Goal: Check status: Check status

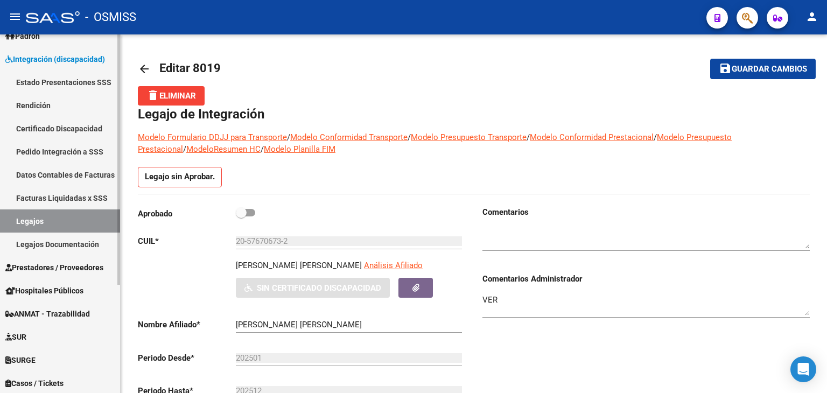
scroll to position [108, 0]
click at [65, 228] on link "Legajos" at bounding box center [60, 220] width 120 height 23
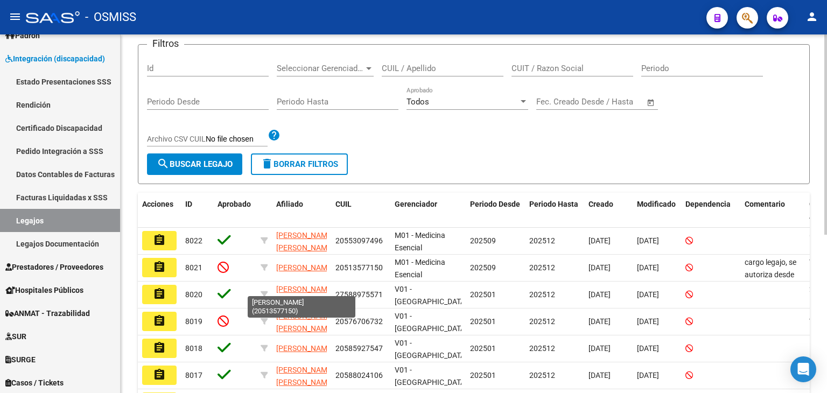
scroll to position [13, 0]
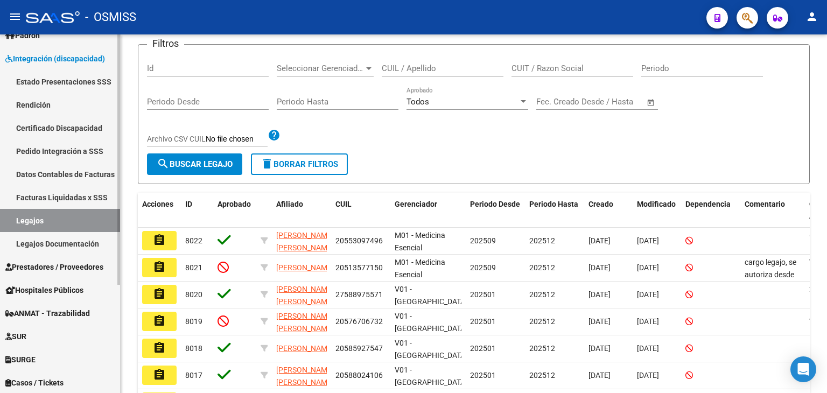
click at [62, 267] on span "Prestadores / Proveedores" at bounding box center [54, 267] width 98 height 12
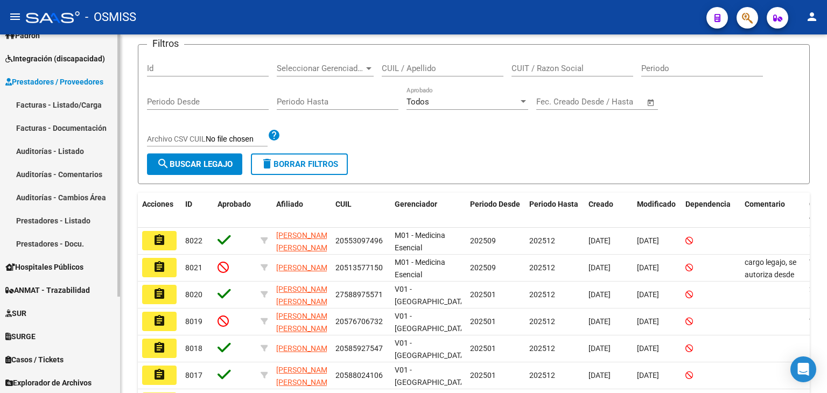
click at [67, 103] on link "Facturas - Listado/Carga" at bounding box center [60, 104] width 120 height 23
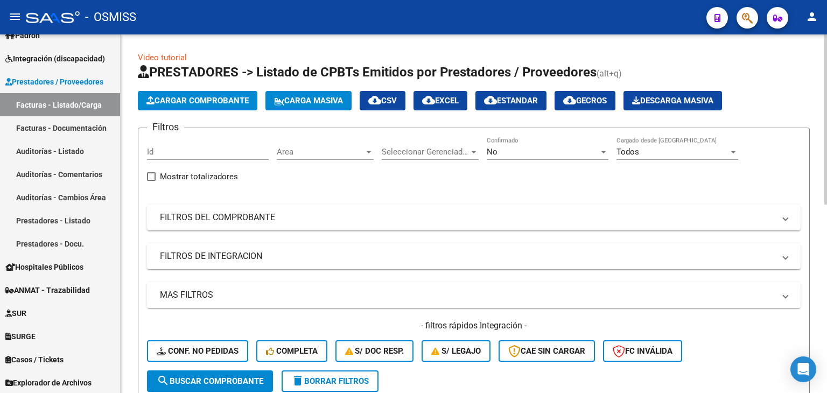
click at [337, 147] on span "Area" at bounding box center [320, 152] width 87 height 10
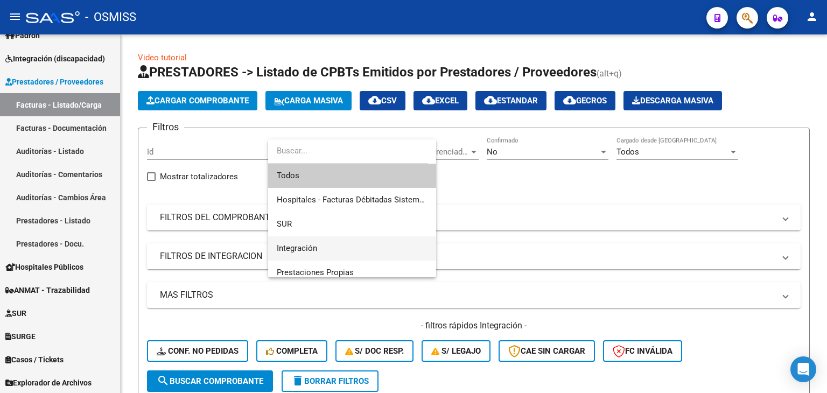
click at [332, 246] on span "Integración" at bounding box center [352, 248] width 151 height 24
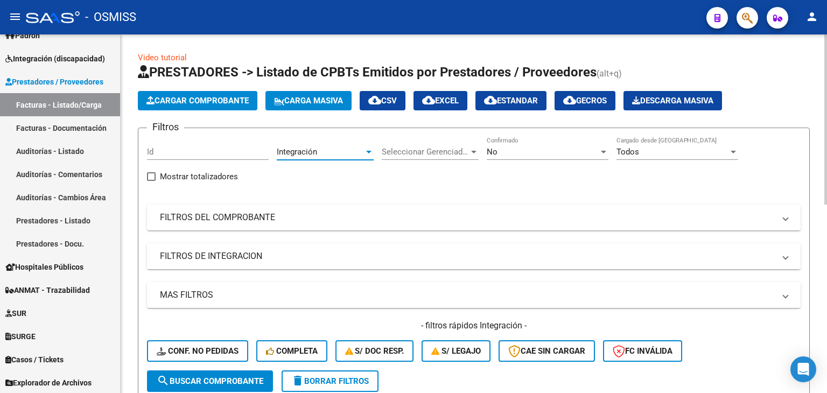
click at [245, 254] on mat-panel-title "FILTROS DE INTEGRACION" at bounding box center [467, 256] width 615 height 12
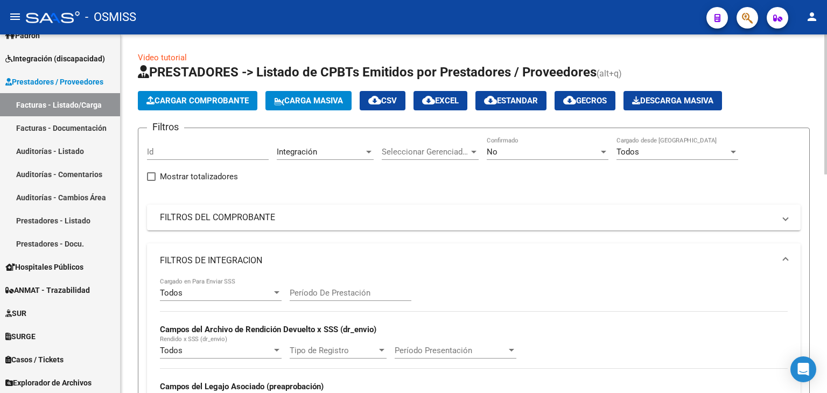
click at [323, 292] on input "Período De Prestación" at bounding box center [351, 293] width 122 height 10
type input "202507"
click at [335, 264] on mat-panel-title "FILTROS DE INTEGRACION" at bounding box center [467, 261] width 615 height 12
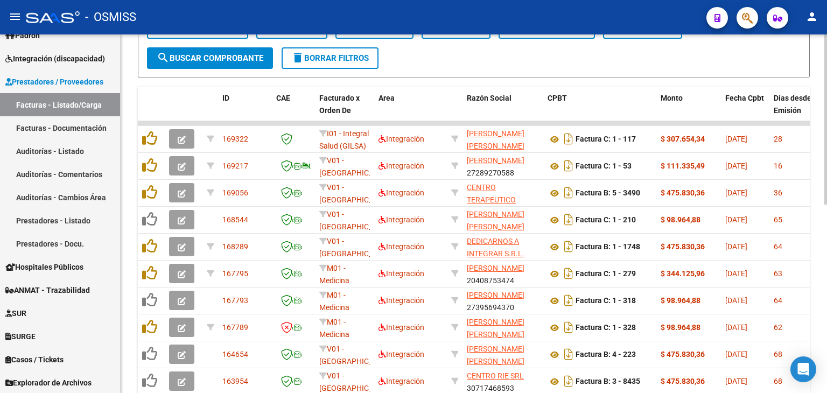
scroll to position [377, 0]
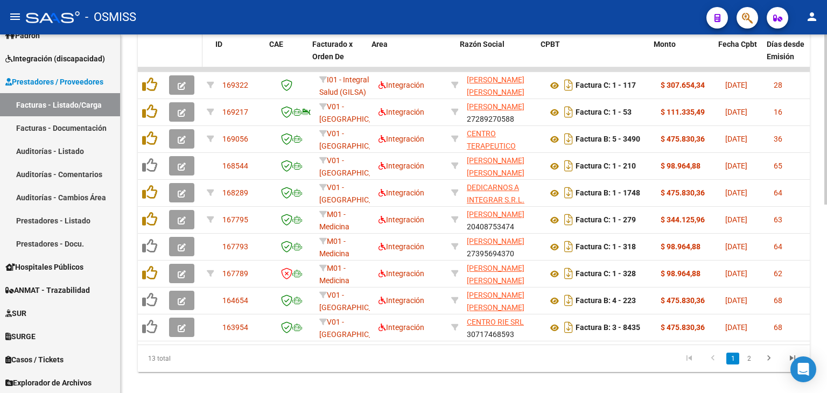
drag, startPoint x: 217, startPoint y: 55, endPoint x: 188, endPoint y: 58, distance: 28.7
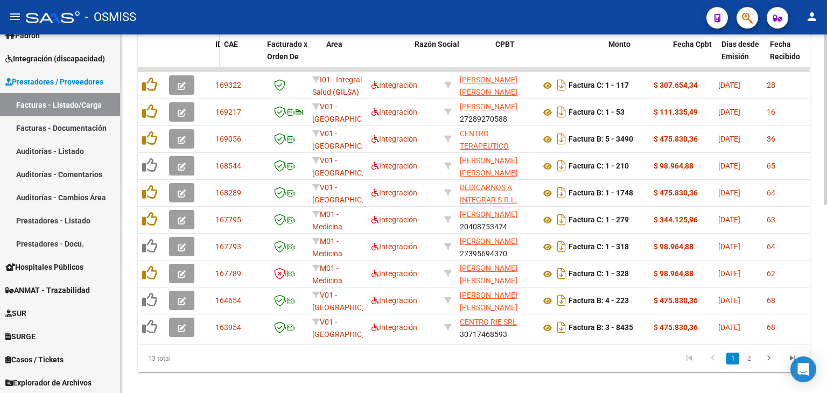
drag, startPoint x: 264, startPoint y: 55, endPoint x: 218, endPoint y: 54, distance: 46.9
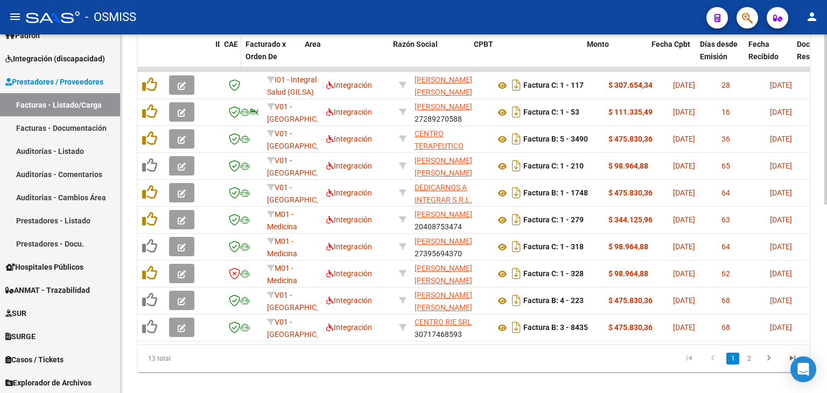
drag, startPoint x: 260, startPoint y: 57, endPoint x: 237, endPoint y: 57, distance: 22.6
click at [237, 57] on span at bounding box center [238, 56] width 5 height 47
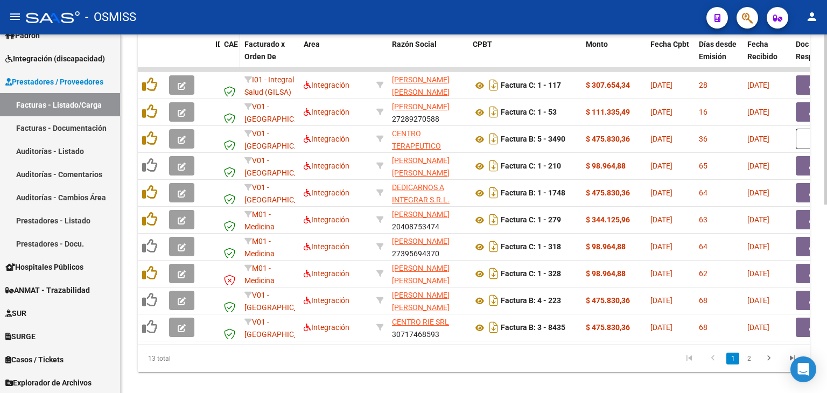
drag, startPoint x: 237, startPoint y: 54, endPoint x: 250, endPoint y: 53, distance: 13.0
click at [240, 53] on span at bounding box center [237, 56] width 5 height 47
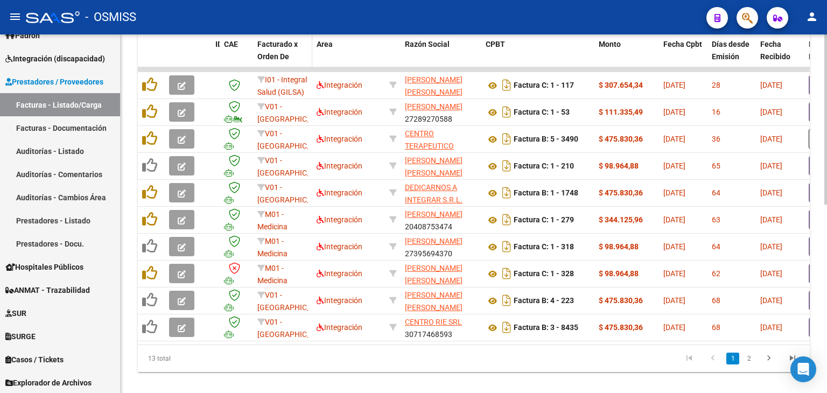
drag, startPoint x: 310, startPoint y: 52, endPoint x: 292, endPoint y: 51, distance: 18.3
click at [307, 52] on span at bounding box center [309, 56] width 5 height 47
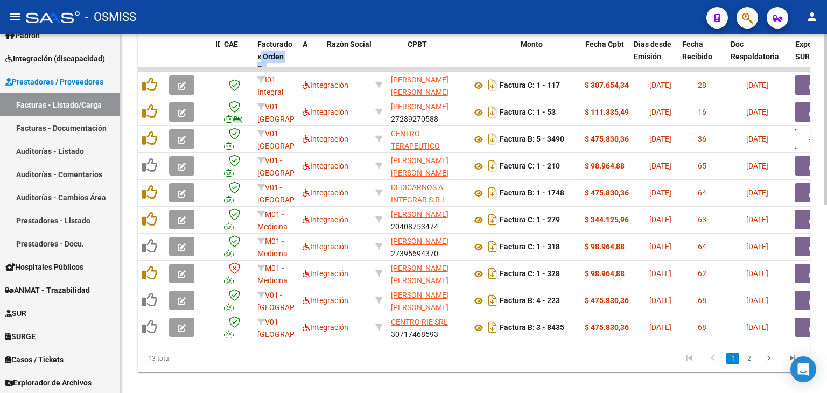
drag, startPoint x: 366, startPoint y: 56, endPoint x: 259, endPoint y: 52, distance: 107.2
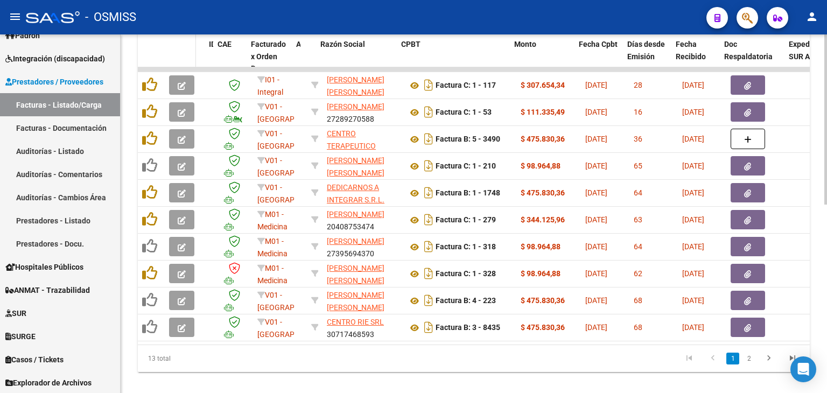
drag, startPoint x: 201, startPoint y: 55, endPoint x: 193, endPoint y: 56, distance: 8.1
click at [194, 56] on span at bounding box center [193, 56] width 5 height 47
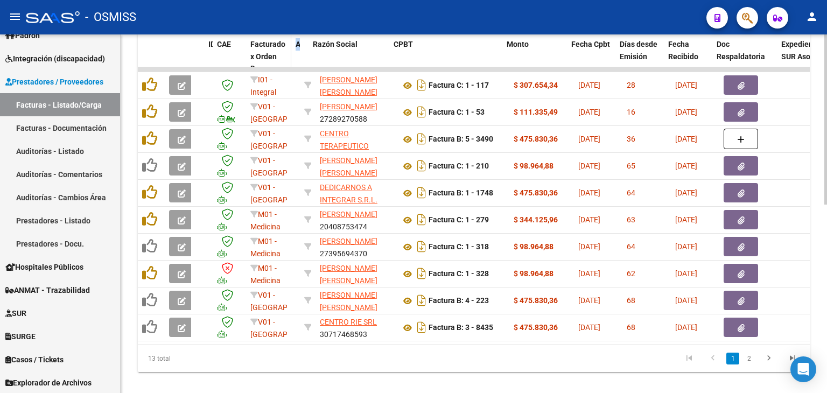
drag, startPoint x: 314, startPoint y: 51, endPoint x: 287, endPoint y: 51, distance: 27.5
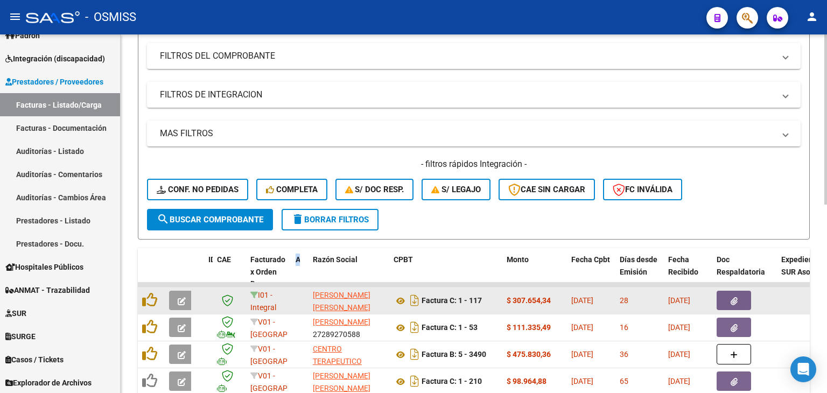
scroll to position [26, 0]
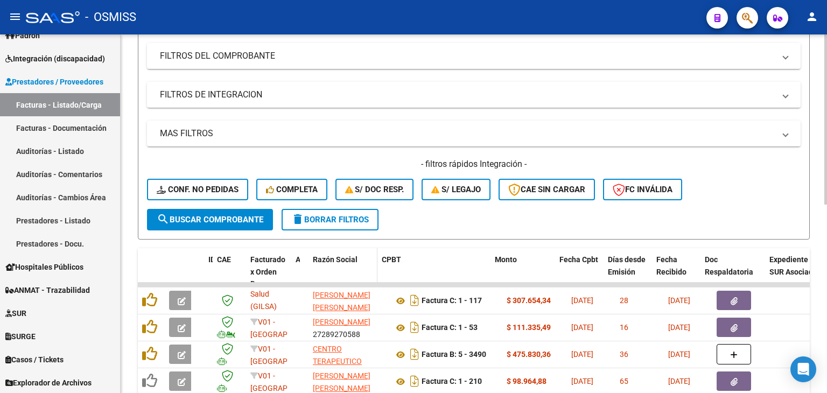
drag, startPoint x: 387, startPoint y: 268, endPoint x: 370, endPoint y: 268, distance: 16.7
click at [373, 268] on span at bounding box center [375, 271] width 5 height 47
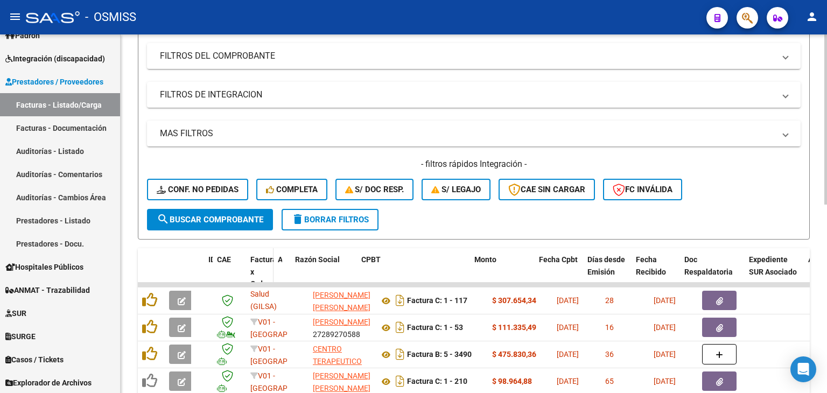
drag, startPoint x: 290, startPoint y: 273, endPoint x: 272, endPoint y: 273, distance: 17.8
click at [272, 273] on span at bounding box center [271, 278] width 5 height 60
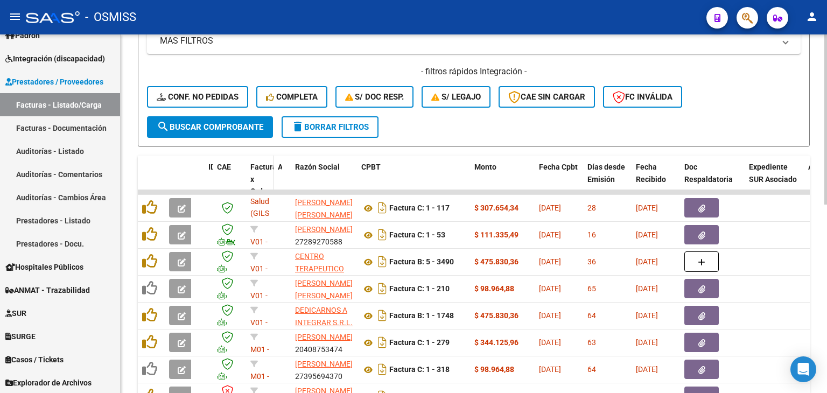
scroll to position [269, 0]
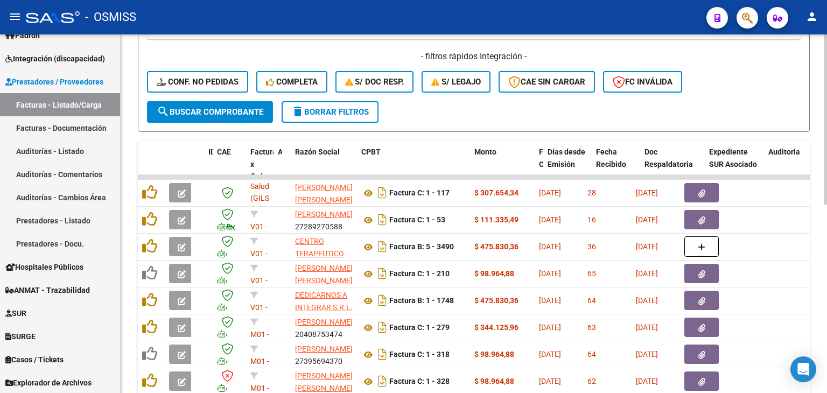
drag, startPoint x: 582, startPoint y: 167, endPoint x: 538, endPoint y: 166, distance: 43.6
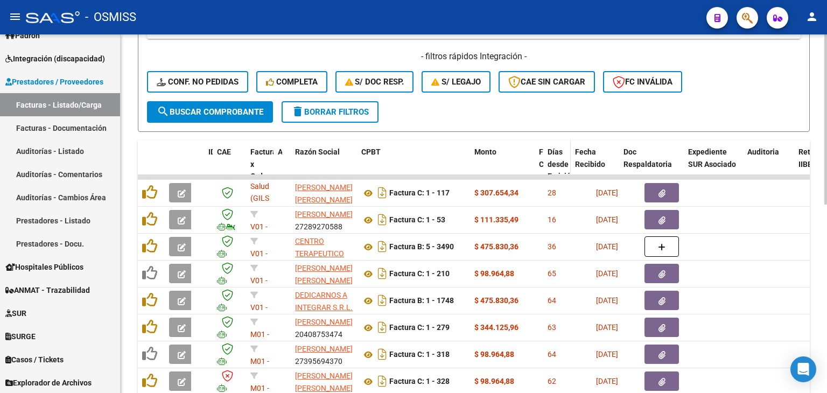
drag, startPoint x: 589, startPoint y: 164, endPoint x: 567, endPoint y: 164, distance: 22.1
click at [567, 164] on span at bounding box center [568, 171] width 5 height 60
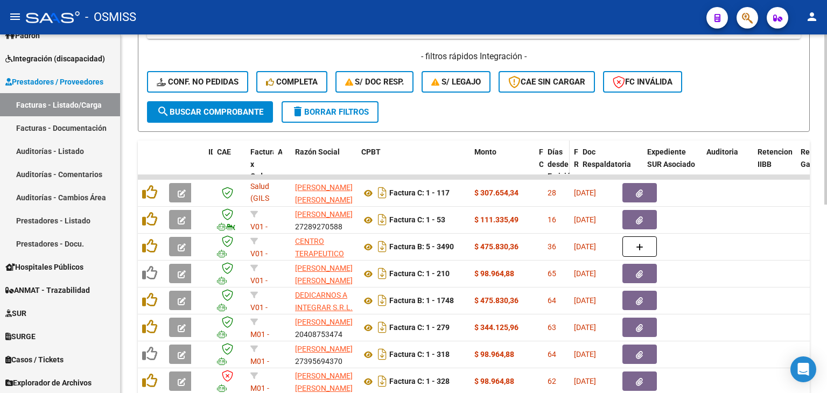
drag, startPoint x: 618, startPoint y: 164, endPoint x: 546, endPoint y: 162, distance: 71.6
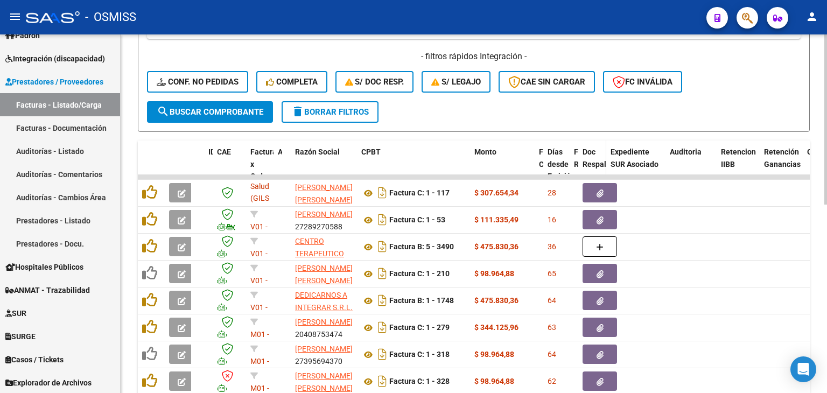
drag, startPoint x: 640, startPoint y: 163, endPoint x: 598, endPoint y: 163, distance: 42.5
click at [601, 163] on span at bounding box center [603, 171] width 5 height 60
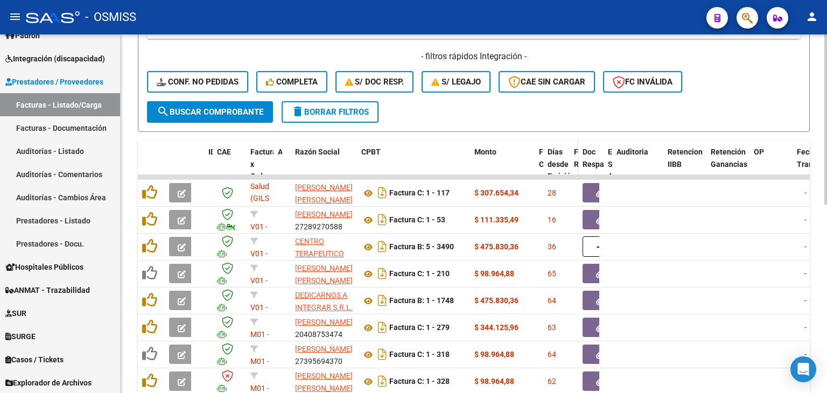
drag, startPoint x: 660, startPoint y: 163, endPoint x: 576, endPoint y: 163, distance: 84.5
drag, startPoint x: 661, startPoint y: 162, endPoint x: 601, endPoint y: 163, distance: 59.2
drag, startPoint x: 663, startPoint y: 160, endPoint x: 625, endPoint y: 163, distance: 38.8
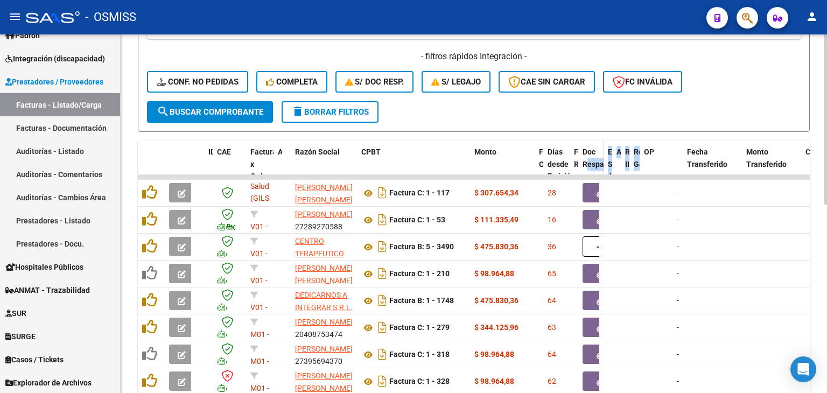
drag, startPoint x: 668, startPoint y: 162, endPoint x: 588, endPoint y: 162, distance: 80.2
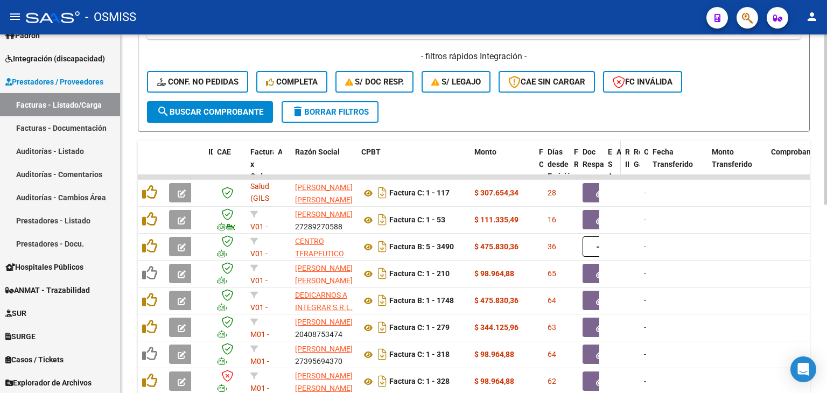
drag, startPoint x: 682, startPoint y: 164, endPoint x: 613, endPoint y: 164, distance: 68.9
drag, startPoint x: 705, startPoint y: 166, endPoint x: 645, endPoint y: 163, distance: 60.4
drag, startPoint x: 714, startPoint y: 161, endPoint x: 692, endPoint y: 160, distance: 22.1
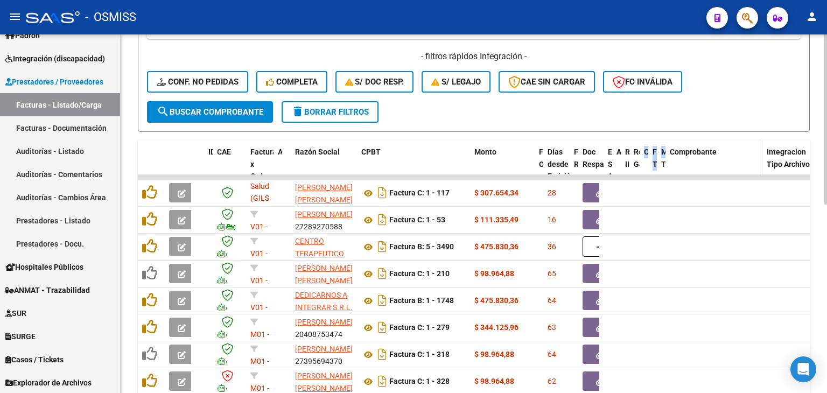
drag, startPoint x: 760, startPoint y: 160, endPoint x: 662, endPoint y: 158, distance: 97.5
drag, startPoint x: 731, startPoint y: 158, endPoint x: 664, endPoint y: 158, distance: 66.8
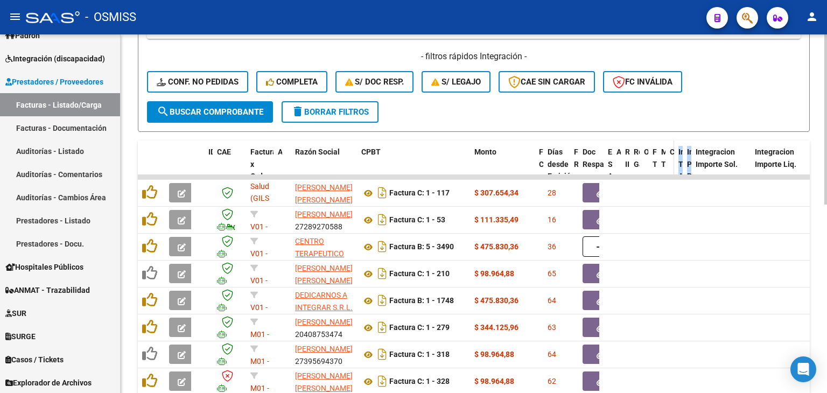
drag, startPoint x: 741, startPoint y: 160, endPoint x: 674, endPoint y: 157, distance: 67.4
drag, startPoint x: 748, startPoint y: 159, endPoint x: 700, endPoint y: 162, distance: 48.0
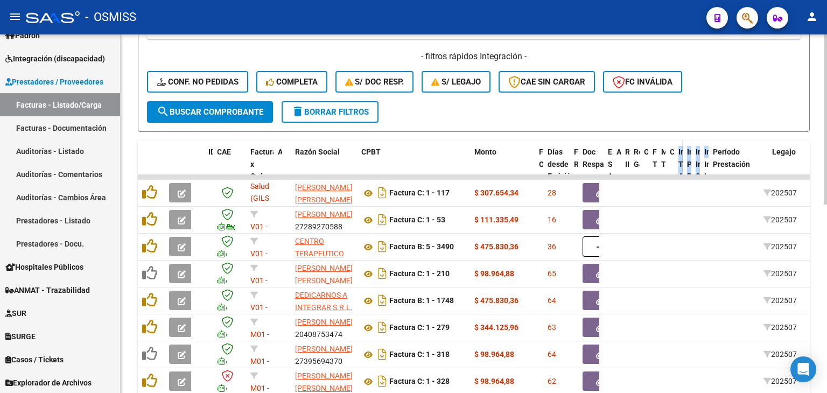
drag, startPoint x: 758, startPoint y: 162, endPoint x: 682, endPoint y: 162, distance: 76.5
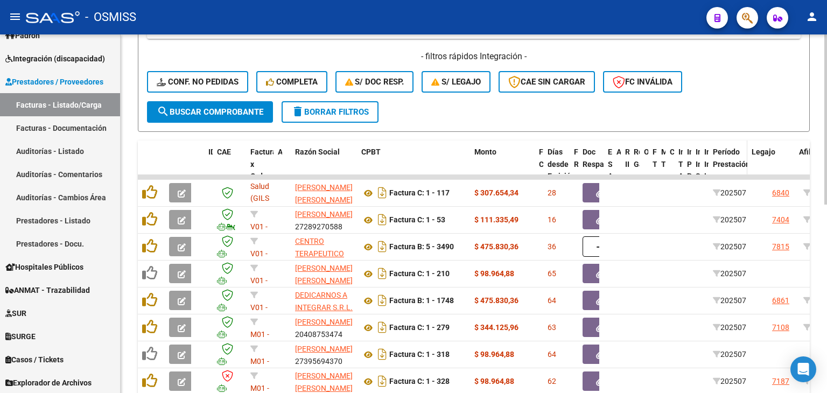
drag, startPoint x: 766, startPoint y: 164, endPoint x: 741, endPoint y: 163, distance: 24.8
click at [743, 163] on span at bounding box center [745, 171] width 5 height 60
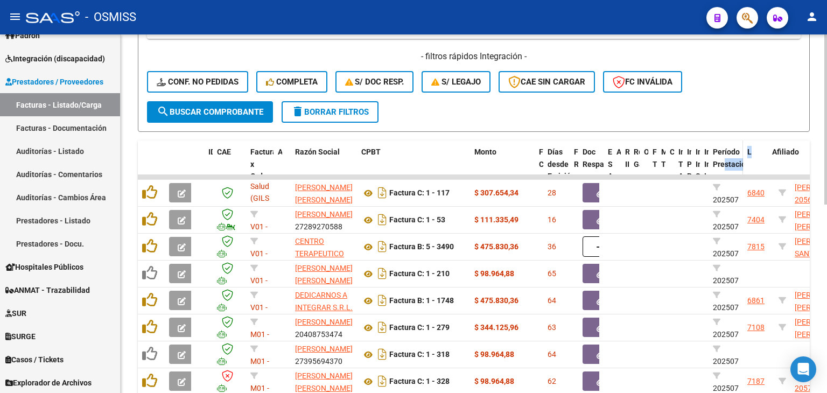
drag, startPoint x: 770, startPoint y: 163, endPoint x: 728, endPoint y: 161, distance: 42.1
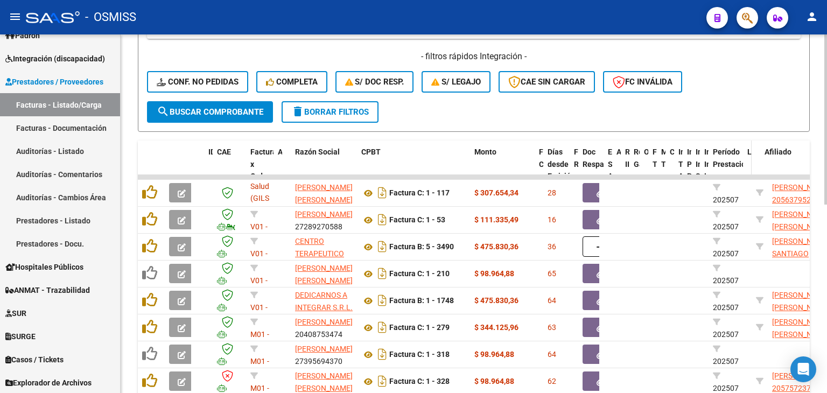
drag, startPoint x: 766, startPoint y: 167, endPoint x: 750, endPoint y: 166, distance: 16.2
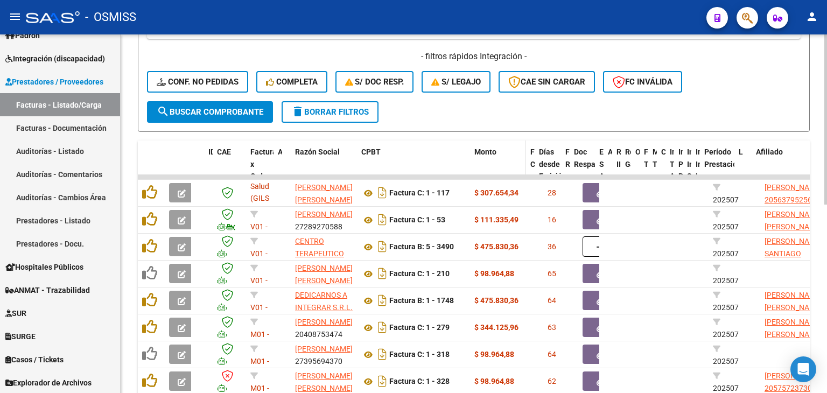
drag, startPoint x: 532, startPoint y: 166, endPoint x: 523, endPoint y: 166, distance: 8.6
click at [523, 166] on span at bounding box center [523, 171] width 5 height 60
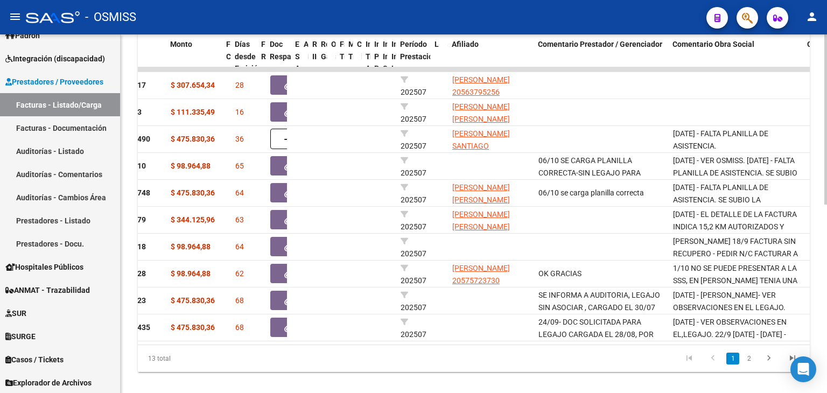
scroll to position [0, 370]
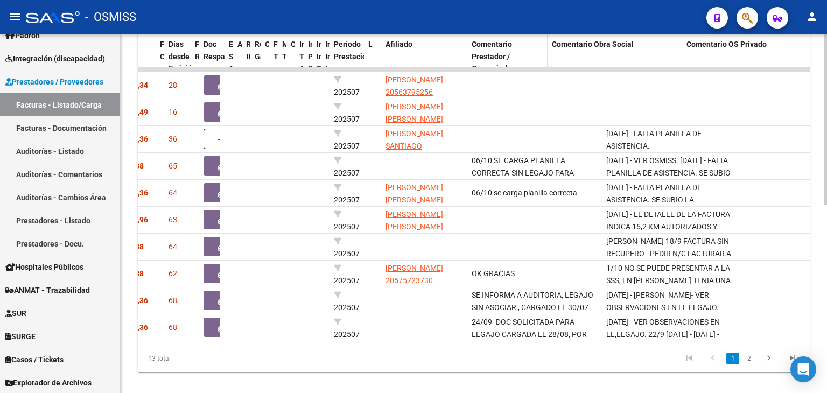
drag, startPoint x: 599, startPoint y: 56, endPoint x: 534, endPoint y: 56, distance: 64.6
click at [543, 56] on span at bounding box center [545, 63] width 5 height 60
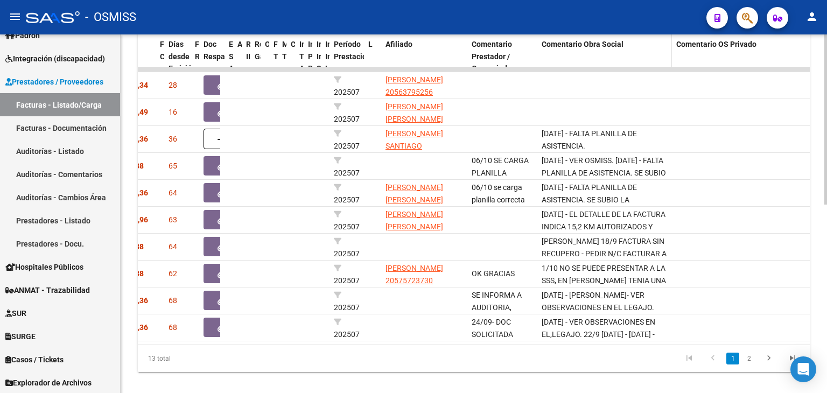
drag, startPoint x: 650, startPoint y: 55, endPoint x: 644, endPoint y: 55, distance: 6.5
click at [644, 55] on datatable-header-cell "Comentario Obra Social" at bounding box center [604, 63] width 135 height 60
drag, startPoint x: 657, startPoint y: 55, endPoint x: 650, endPoint y: 54, distance: 7.0
click at [650, 54] on div "ID CAE Facturado x Orden De Area Razón Social CPBT Monto Fecha Cpbt Días desde …" at bounding box center [499, 63] width 1465 height 60
click at [621, 56] on span at bounding box center [619, 63] width 5 height 60
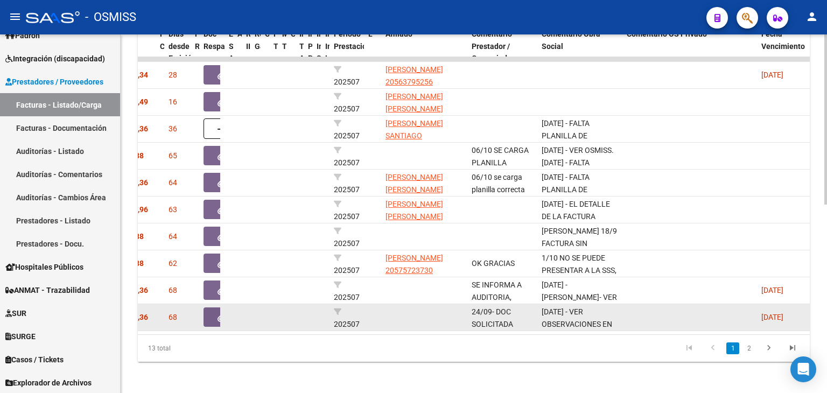
scroll to position [396, 0]
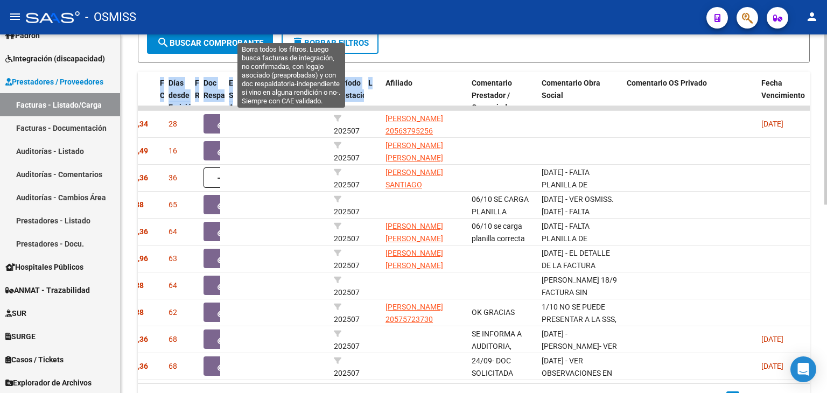
drag, startPoint x: 369, startPoint y: 40, endPoint x: 316, endPoint y: 37, distance: 53.9
click at [316, 37] on div "Video tutorial PRESTADORES -> Listado de CPBTs Emitidos por Prestadores / Prove…" at bounding box center [474, 62] width 672 height 697
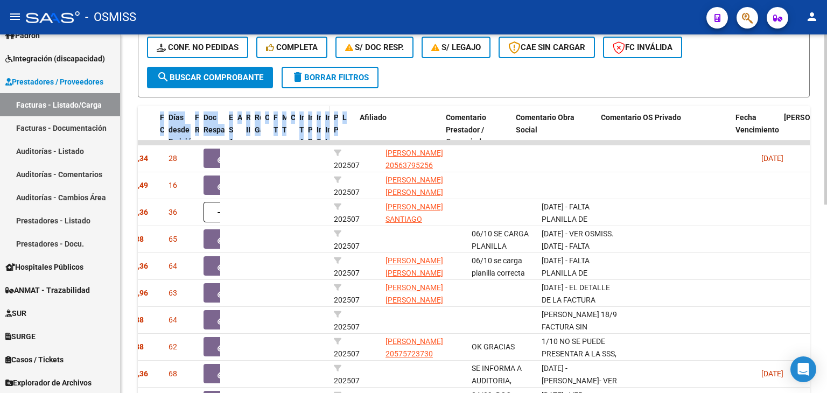
click at [327, 128] on span at bounding box center [327, 136] width 5 height 60
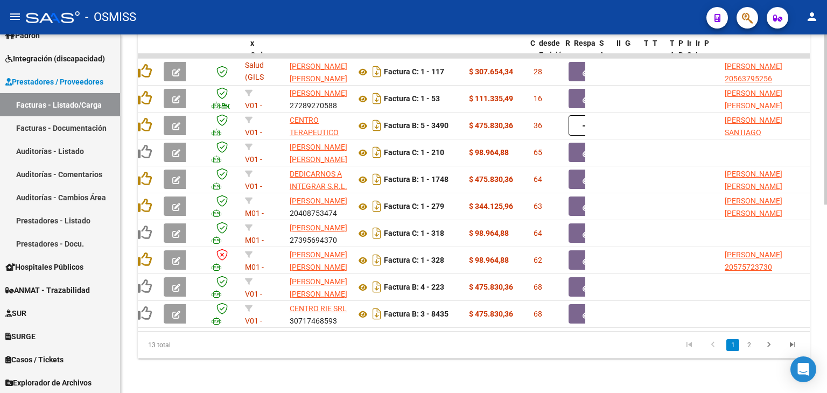
scroll to position [0, 0]
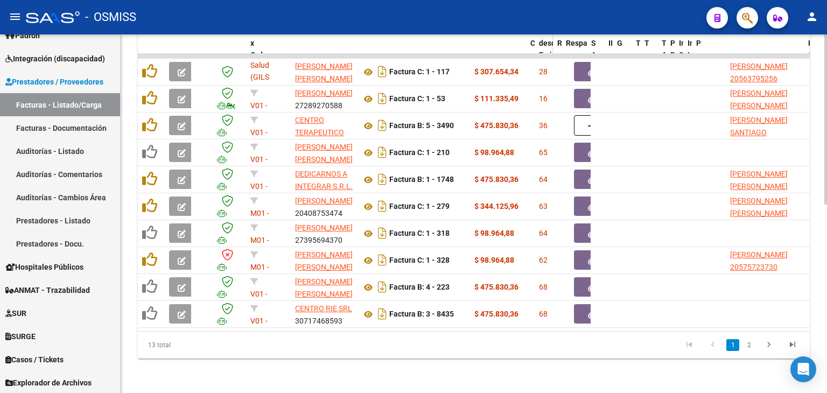
drag, startPoint x: 560, startPoint y: 43, endPoint x: 551, endPoint y: 43, distance: 8.6
click at [551, 43] on span at bounding box center [550, 49] width 5 height 60
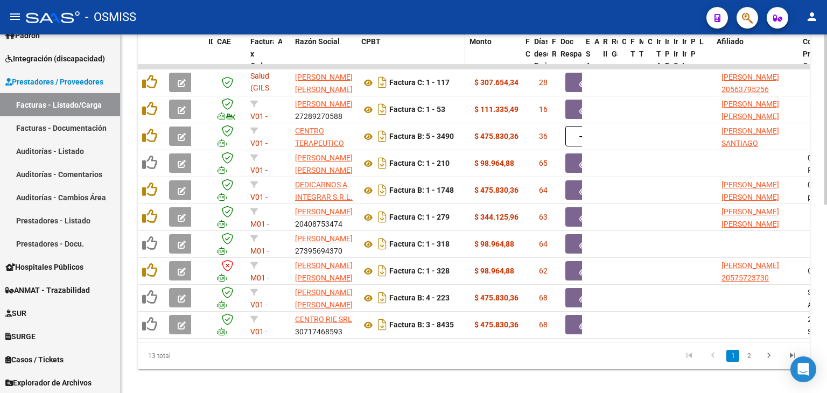
click at [463, 41] on span at bounding box center [462, 60] width 5 height 60
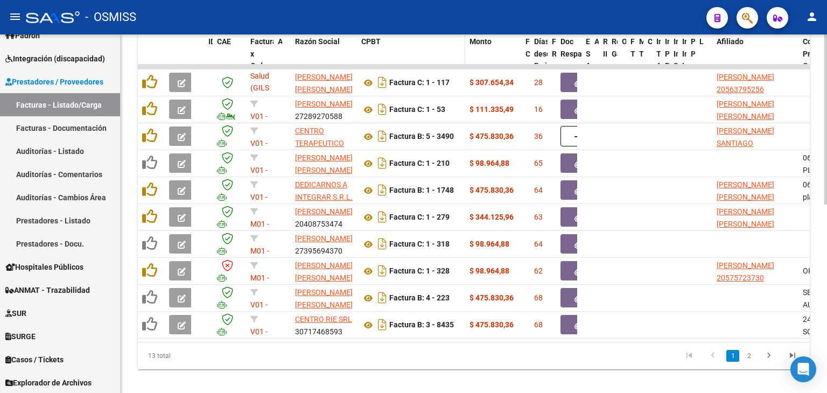
scroll to position [373, 0]
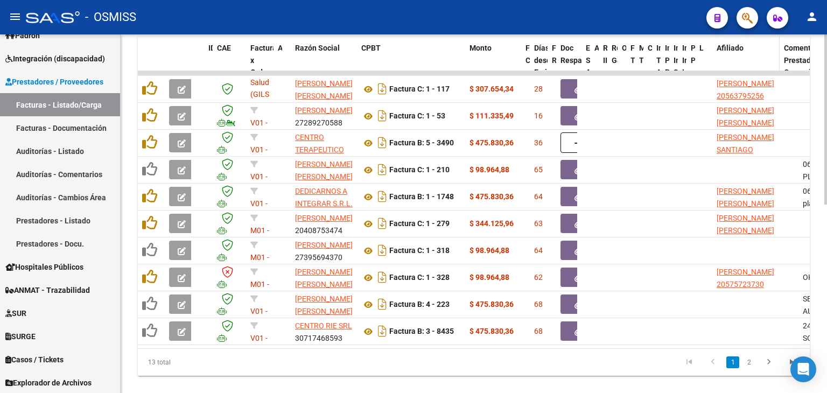
drag, startPoint x: 796, startPoint y: 61, endPoint x: 767, endPoint y: 61, distance: 29.1
click at [775, 61] on span at bounding box center [777, 67] width 5 height 60
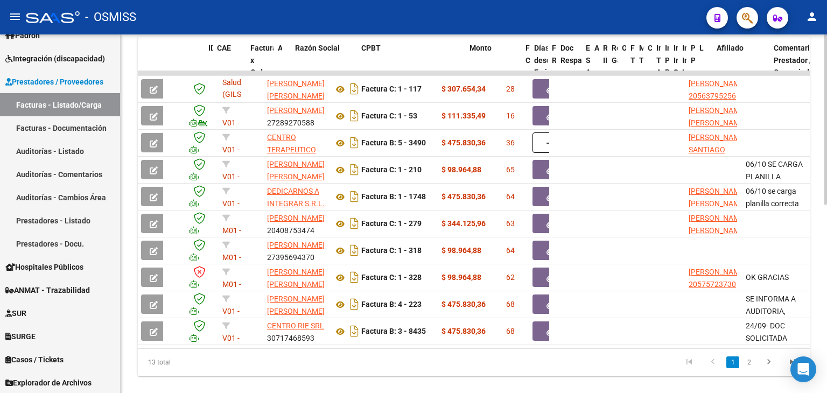
scroll to position [0, 0]
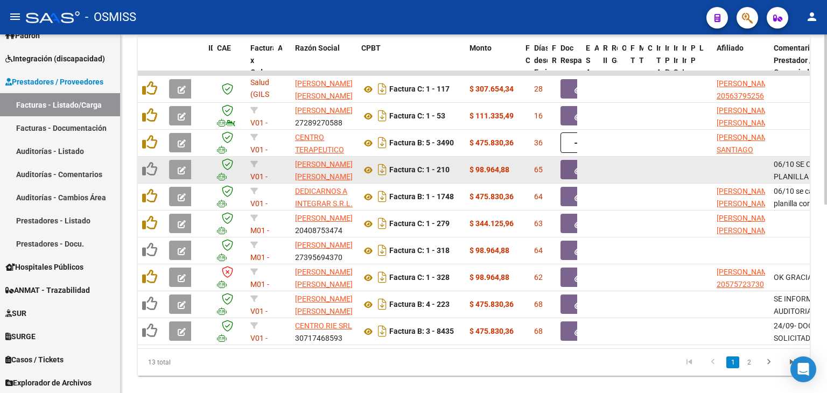
click at [183, 165] on span "button" at bounding box center [182, 170] width 8 height 10
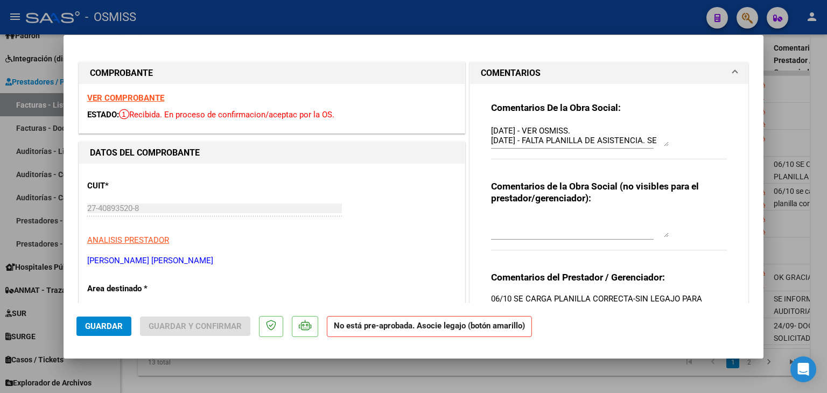
click at [153, 98] on strong "VER COMPROBANTE" at bounding box center [125, 98] width 77 height 10
click at [125, 376] on div at bounding box center [413, 196] width 827 height 393
type input "$ 0,00"
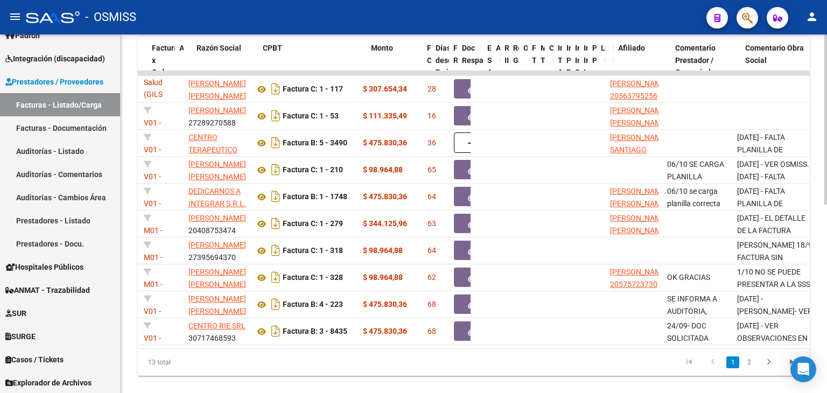
scroll to position [0, 122]
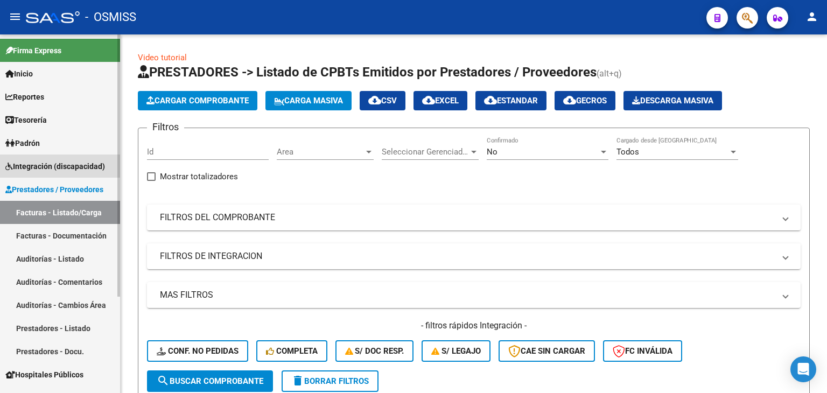
click at [52, 163] on span "Integración (discapacidad)" at bounding box center [55, 166] width 100 height 12
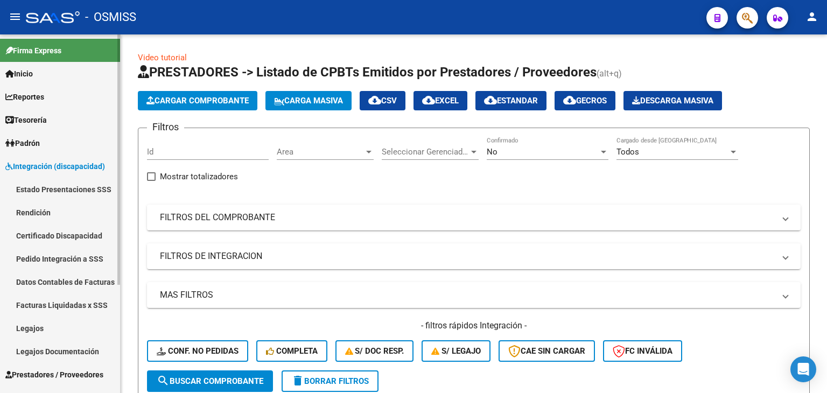
click at [51, 328] on link "Legajos" at bounding box center [60, 328] width 120 height 23
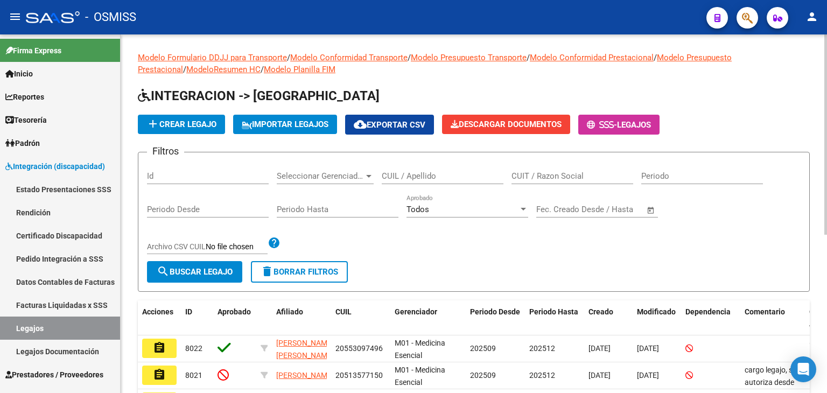
click at [424, 171] on input "CUIL / Apellido" at bounding box center [443, 176] width 122 height 10
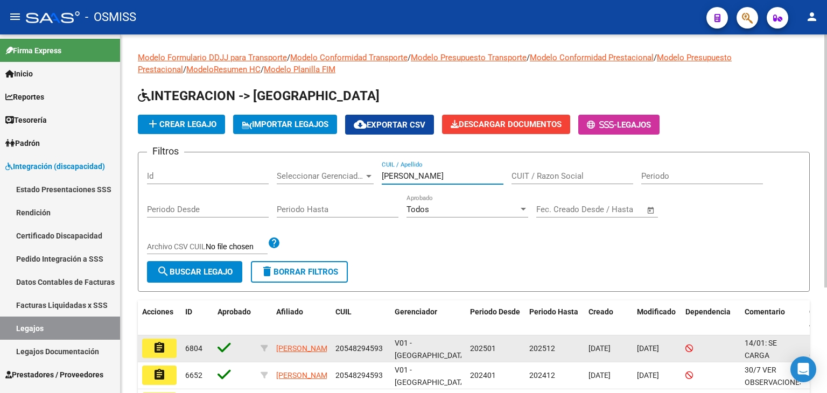
type input "[PERSON_NAME]"
click at [163, 349] on mat-icon "assignment" at bounding box center [159, 347] width 13 height 13
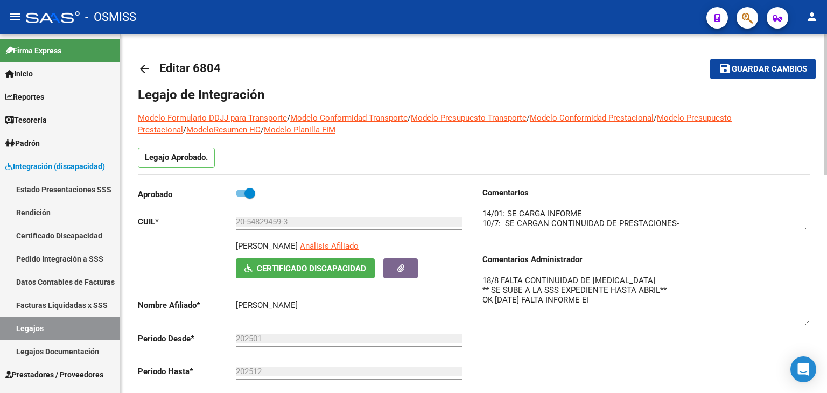
drag, startPoint x: 807, startPoint y: 295, endPoint x: 821, endPoint y: 326, distance: 34.0
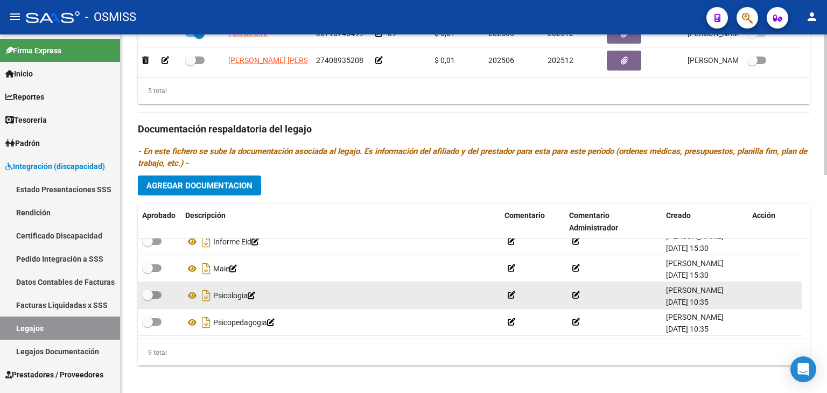
scroll to position [556, 0]
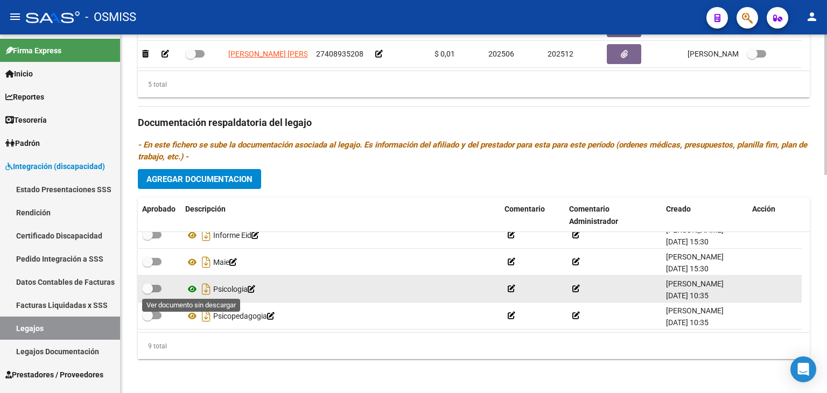
click at [192, 289] on icon at bounding box center [192, 289] width 14 height 13
